Goal: Find specific page/section: Find specific page/section

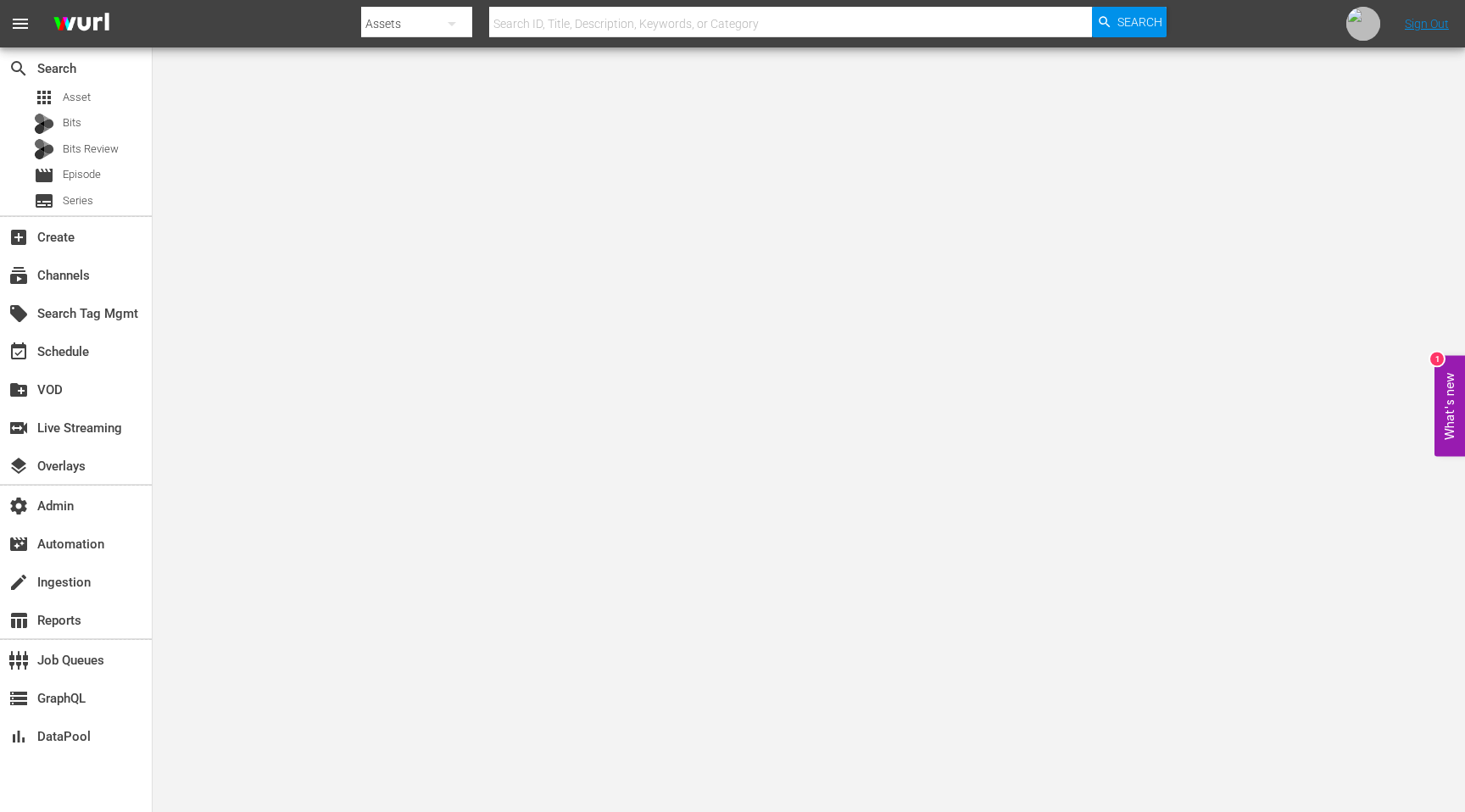
click at [674, 32] on input "text" at bounding box center [790, 24] width 603 height 41
click at [74, 280] on div "subscriptions Channels" at bounding box center [47, 272] width 95 height 15
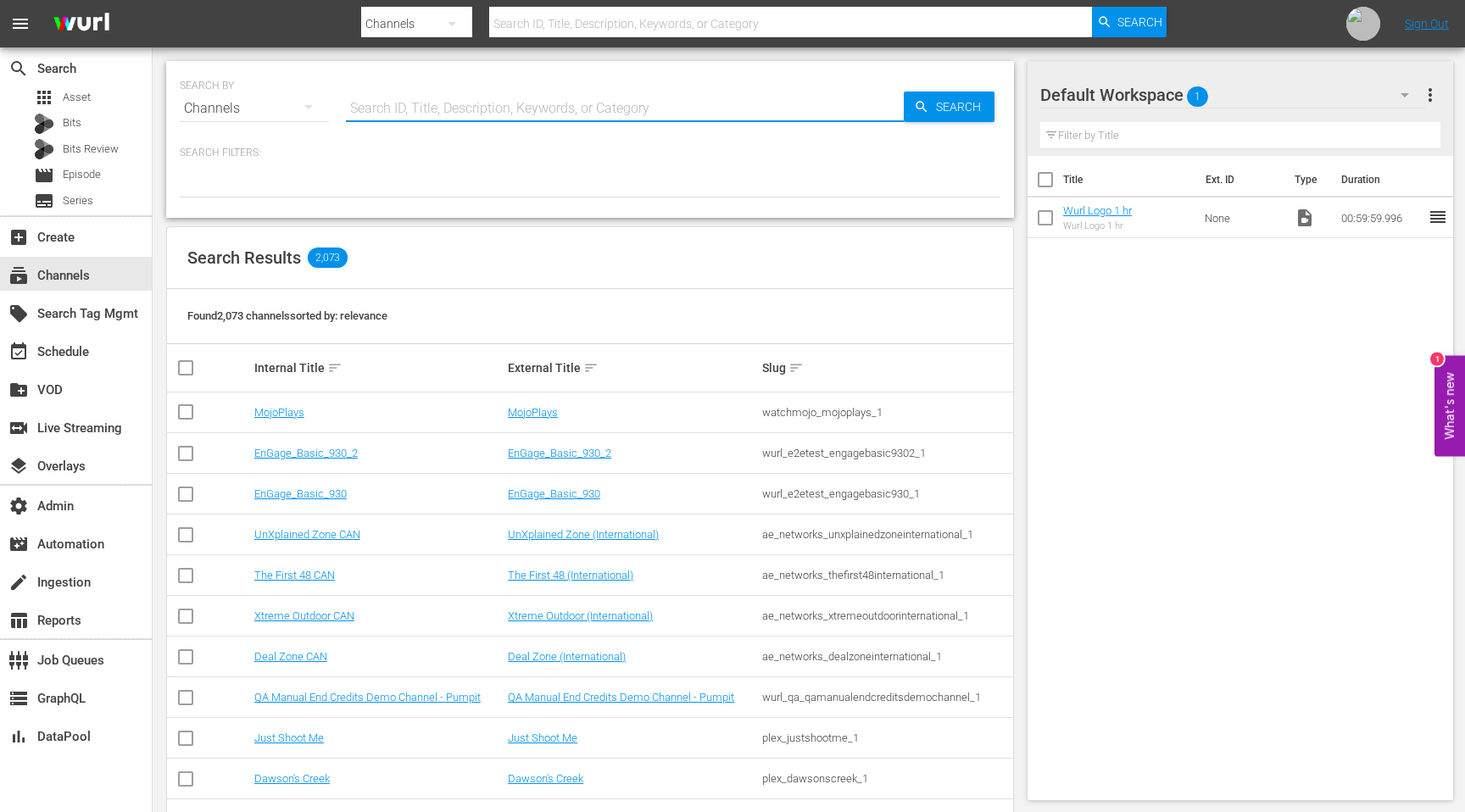
click at [546, 120] on input "text" at bounding box center [624, 109] width 558 height 41
paste input "all3media_homes_under_the_hammer_1"
type input "all3media_homes_under_the_hammer_1"
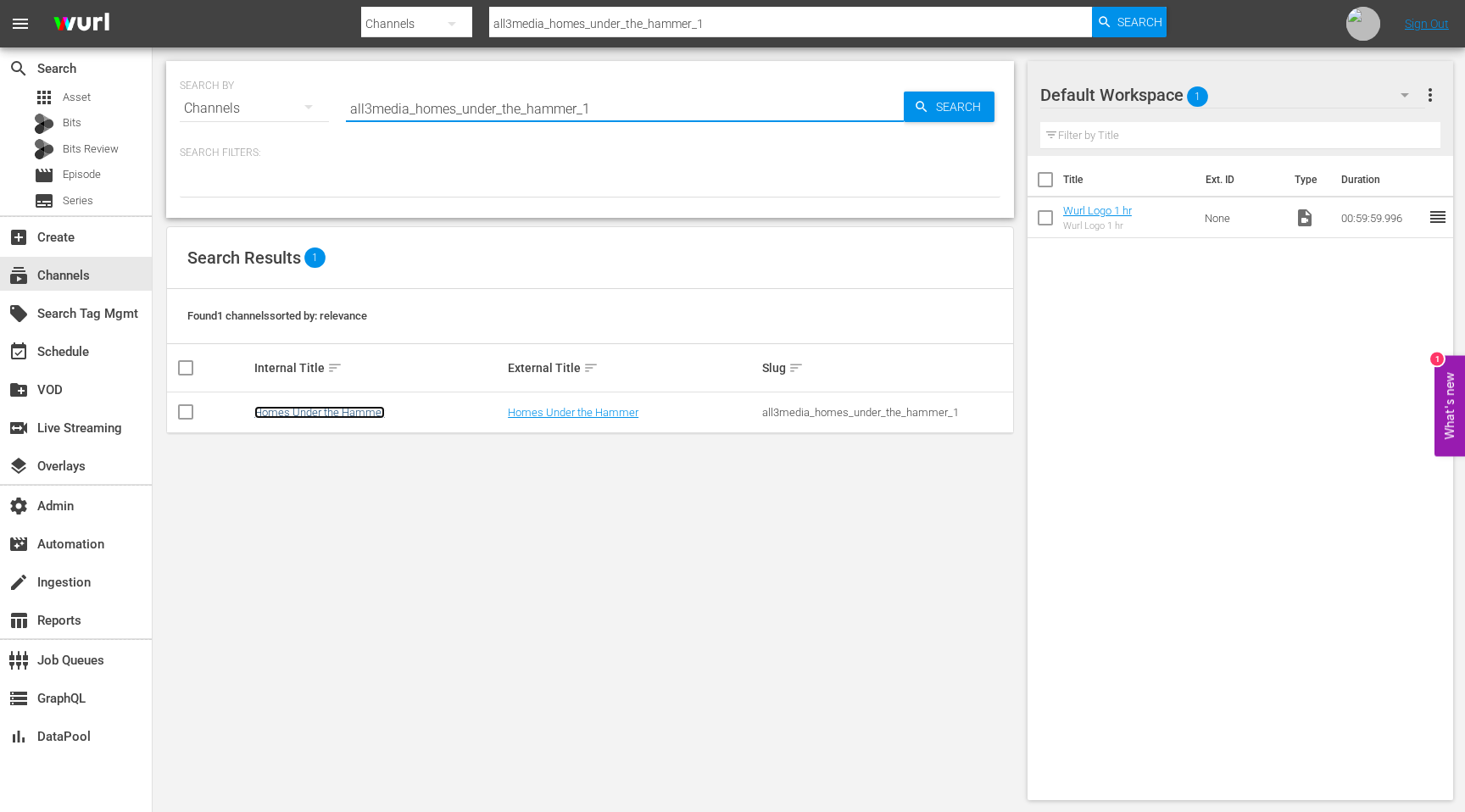
click at [353, 406] on link "Homes Under the Hammer" at bounding box center [320, 412] width 130 height 12
